Goal: Task Accomplishment & Management: Use online tool/utility

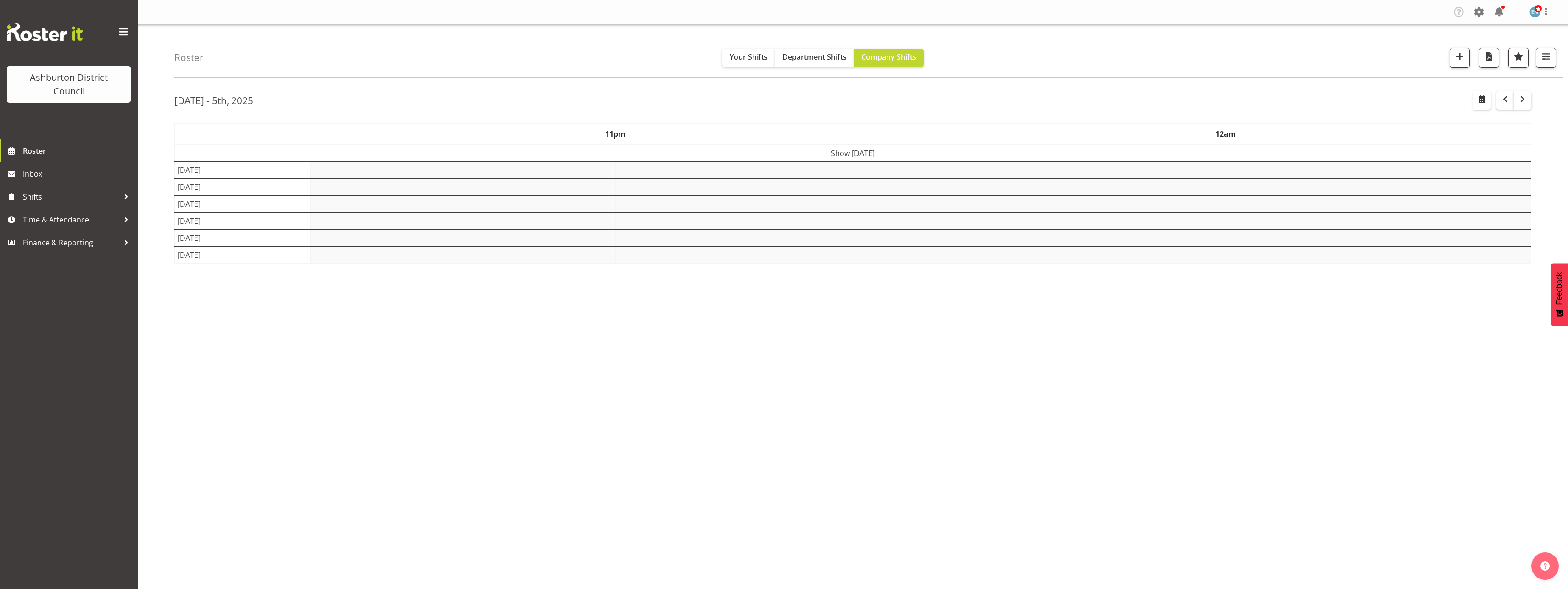
click at [1545, 357] on div "[DATE] - 5th, [DATE] - [DATE] [DATE] Day Week Fortnight Month calendar Month Ag…" at bounding box center [871, 268] width 1394 height 367
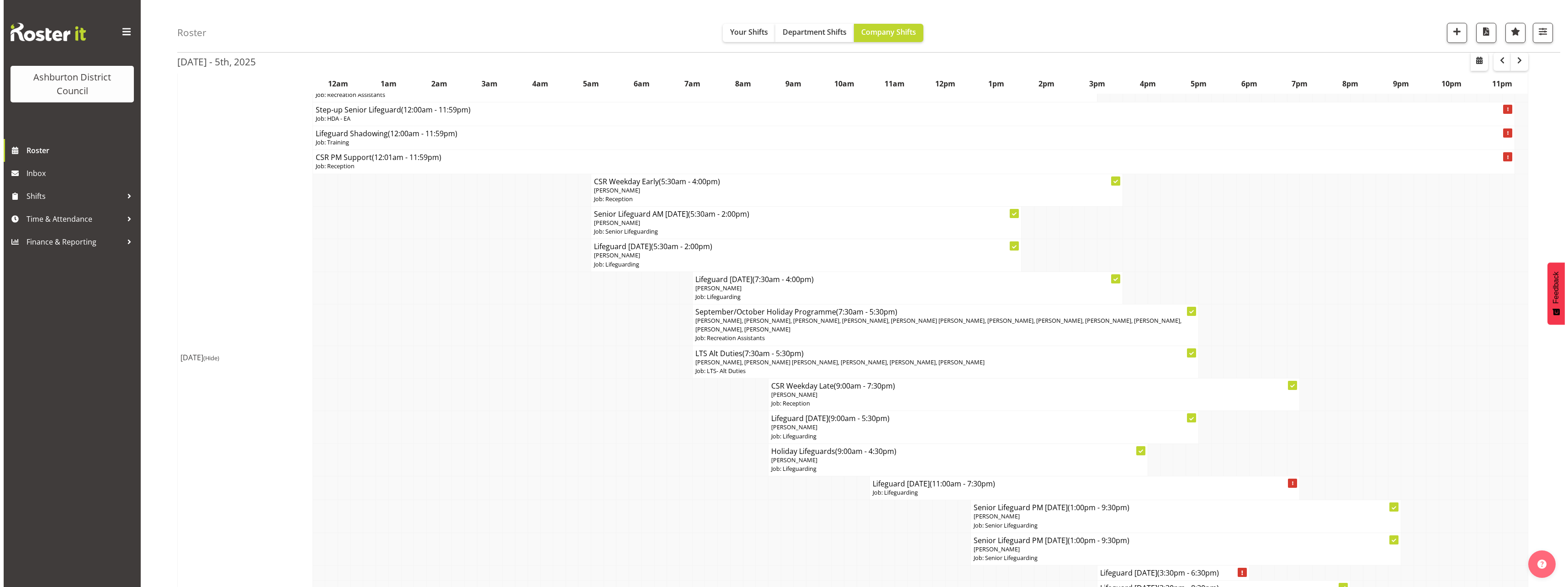
scroll to position [137, 0]
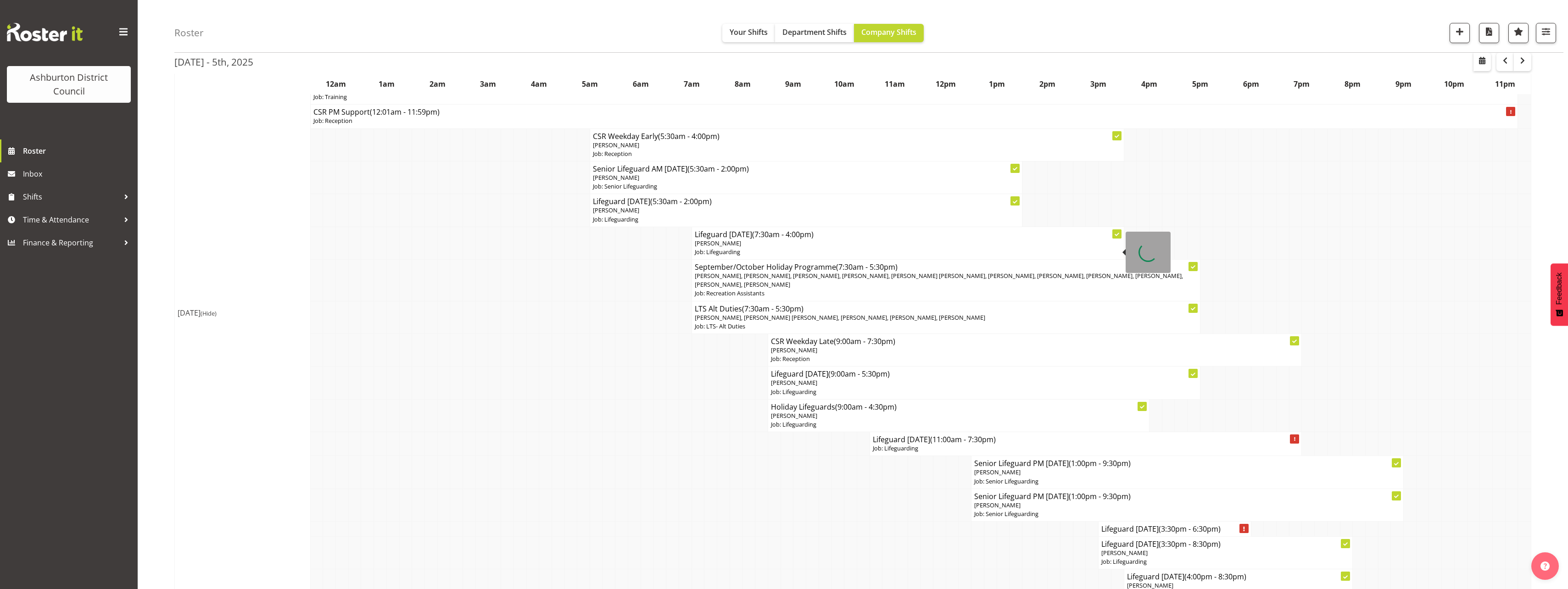
click at [735, 245] on span "[PERSON_NAME]" at bounding box center [718, 243] width 46 height 9
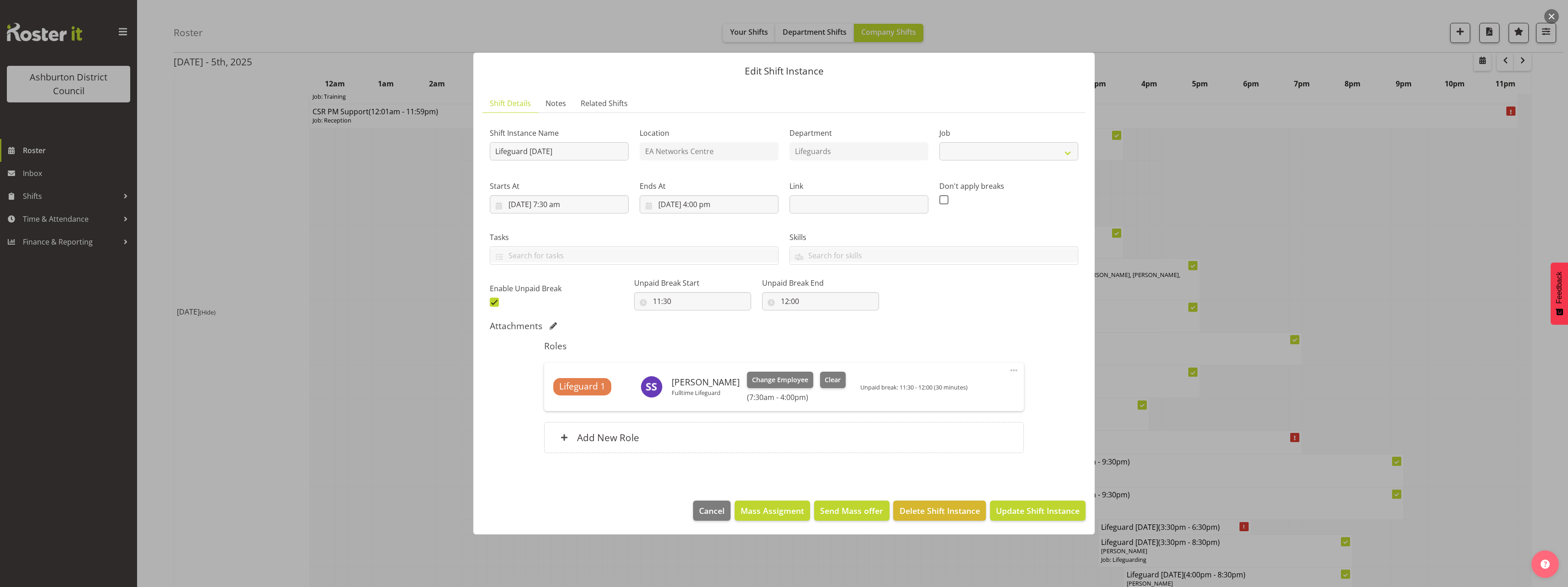
select select "38"
click at [833, 376] on span "Clear" at bounding box center [833, 379] width 16 height 10
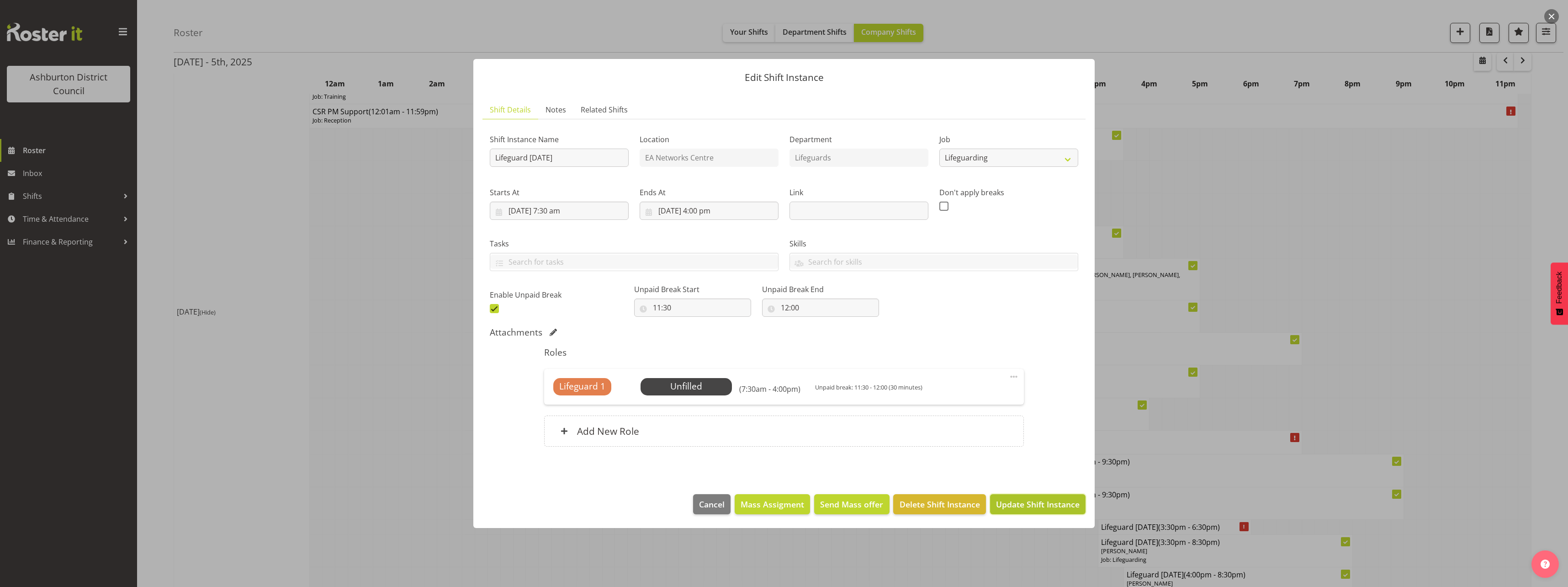
drag, startPoint x: 1044, startPoint y: 508, endPoint x: 1038, endPoint y: 499, distance: 10.8
click at [1045, 508] on span "Update Shift Instance" at bounding box center [1037, 504] width 83 height 12
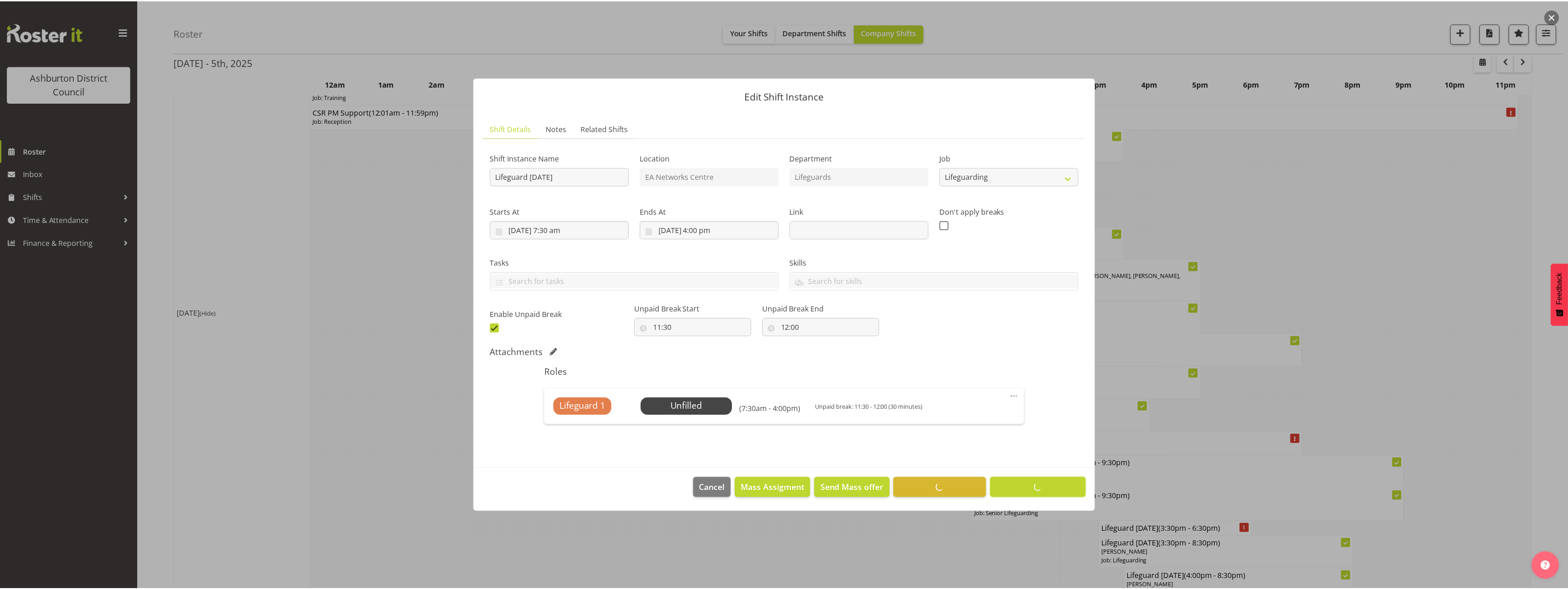
scroll to position [0, 0]
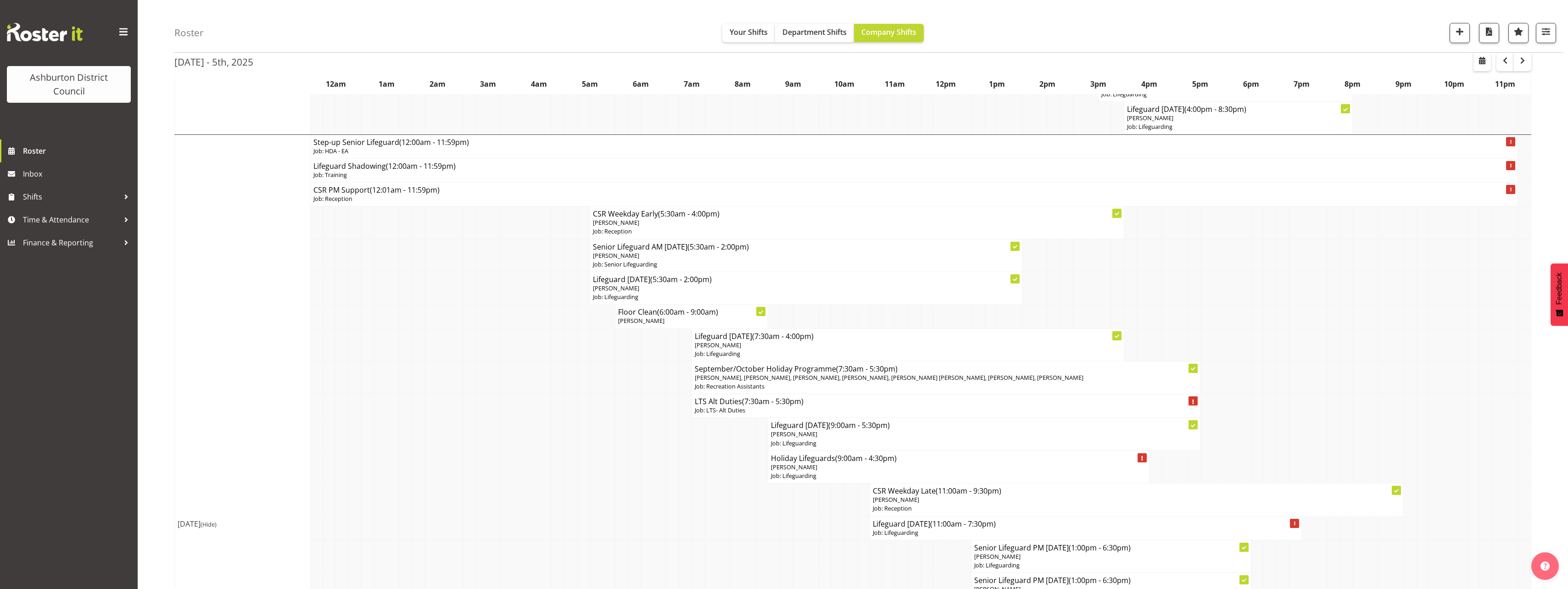
scroll to position [688, 0]
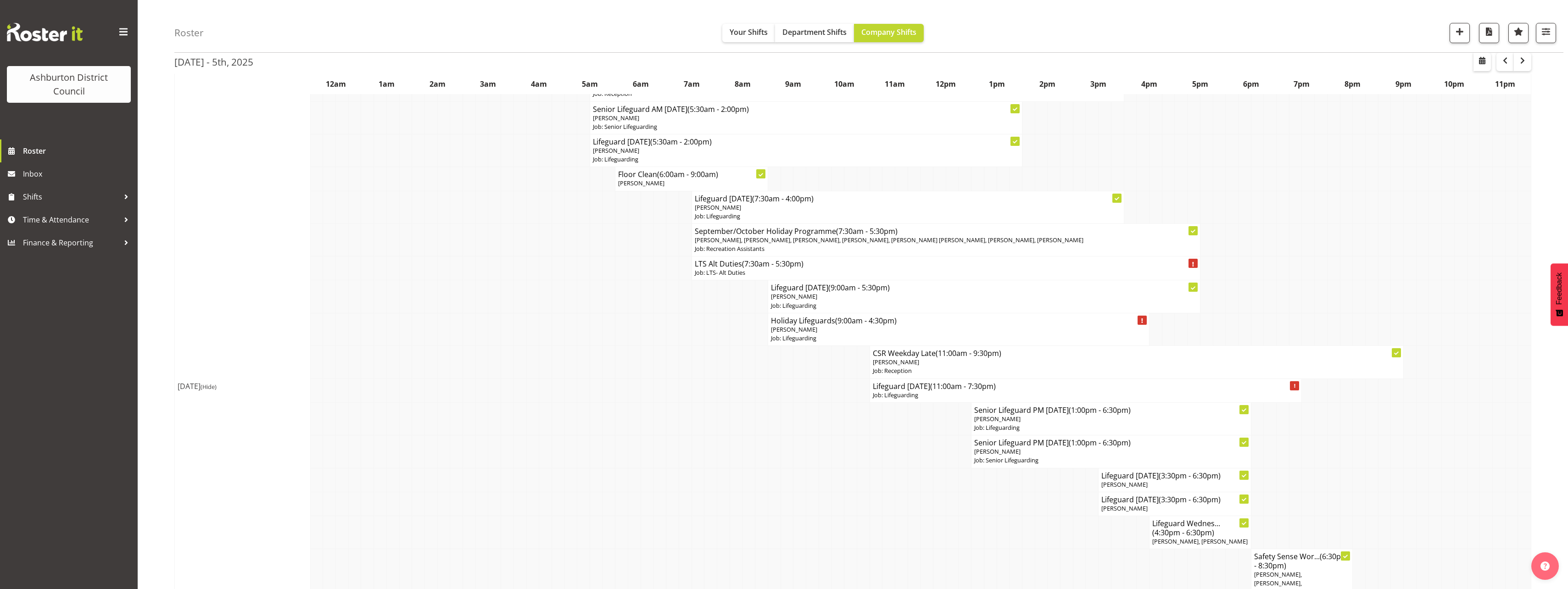
scroll to position [780, 0]
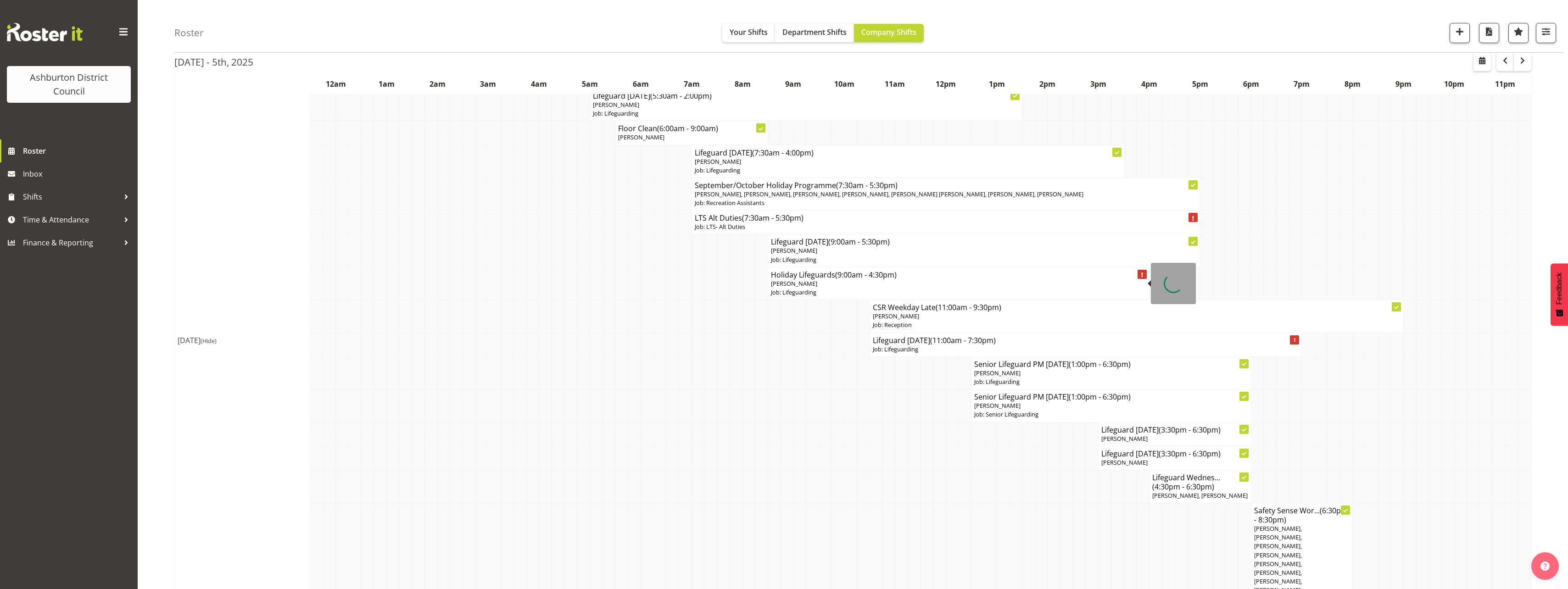
click at [857, 279] on p "[PERSON_NAME]" at bounding box center [959, 284] width 375 height 9
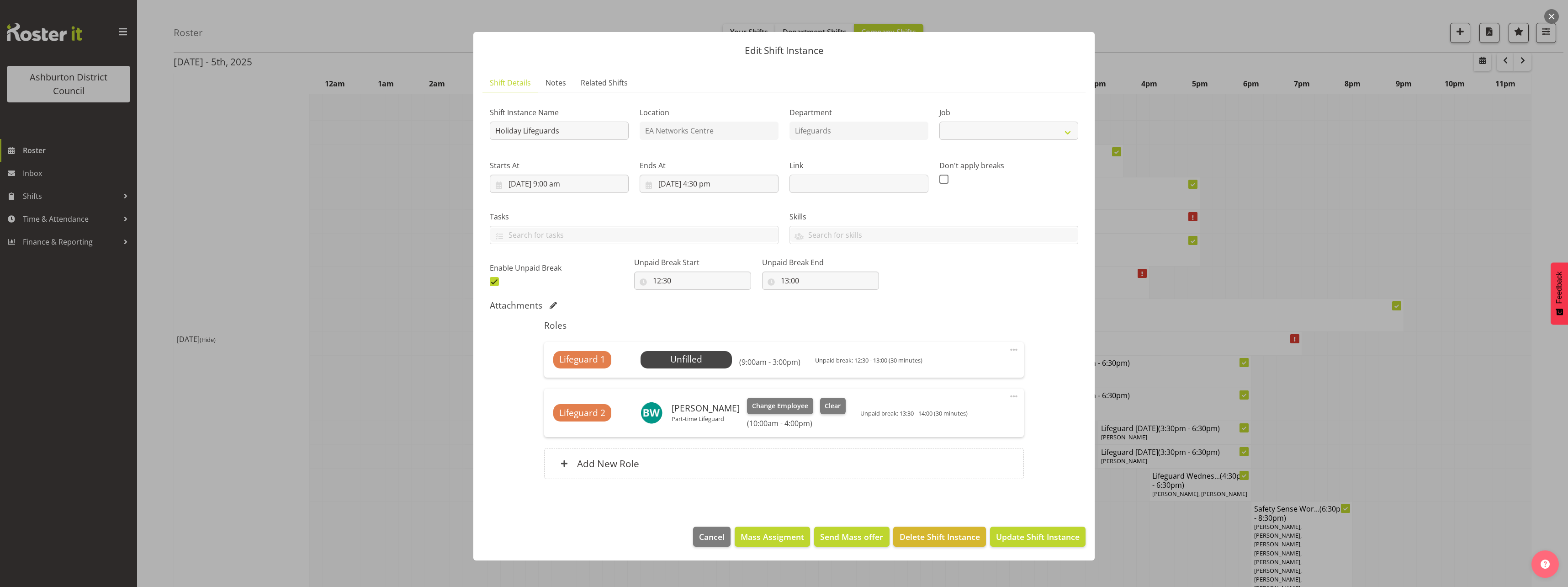
select select "38"
click at [319, 286] on div at bounding box center [784, 294] width 1568 height 587
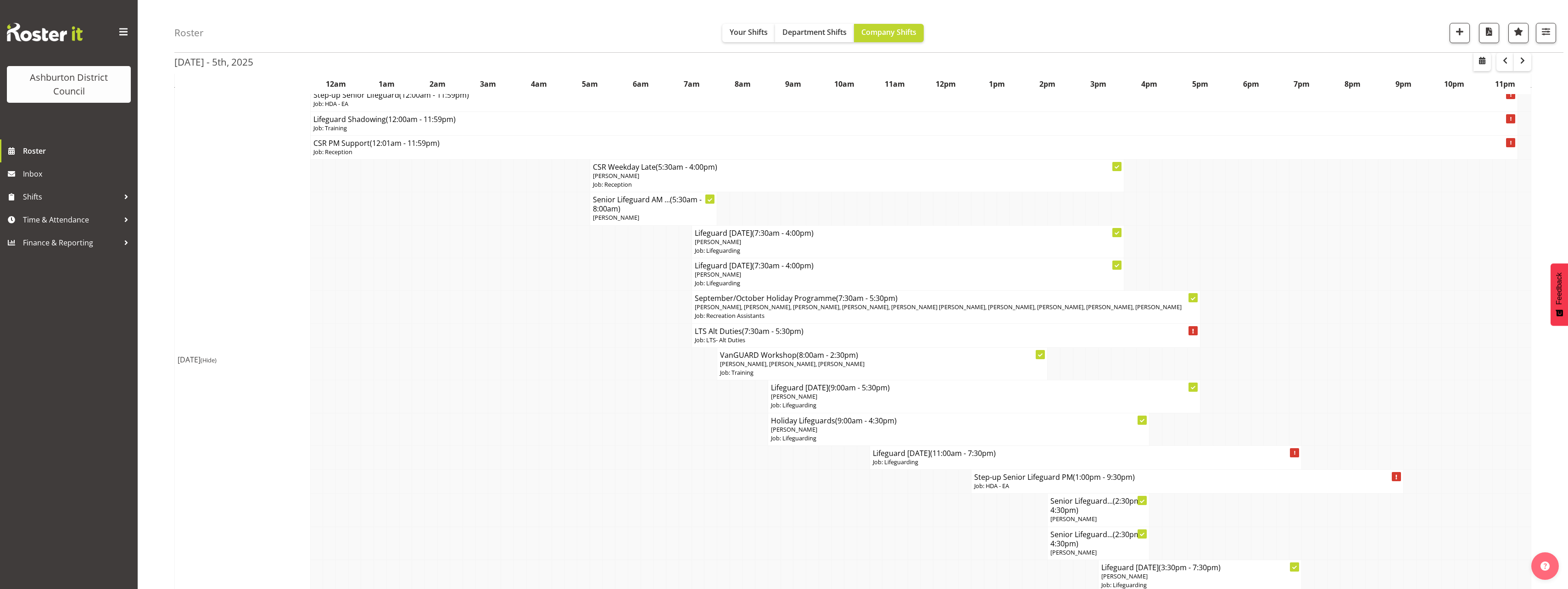
scroll to position [1284, 0]
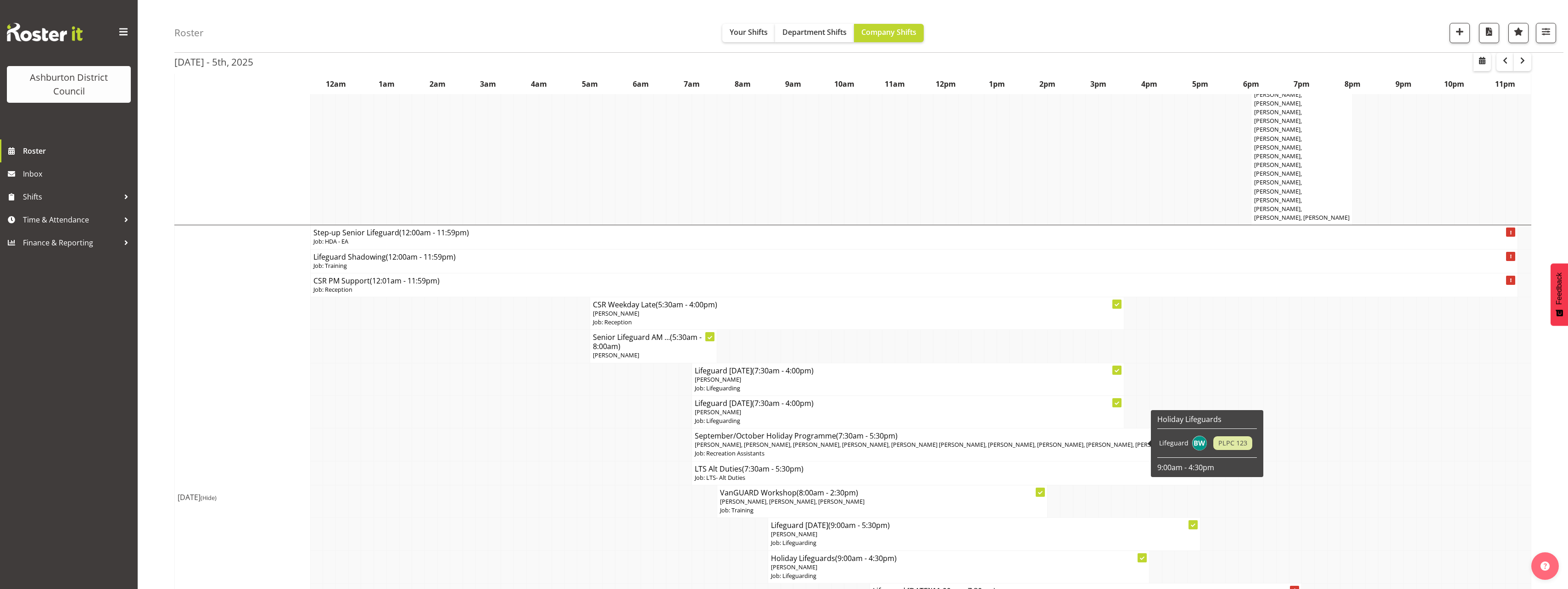
click at [155, 271] on div "Roster Your Shifts Department Shifts Company Shifts 1 Locations [GEOGRAPHIC_DAT…" at bounding box center [853, 447] width 1430 height 3414
